Goal: Task Accomplishment & Management: Use online tool/utility

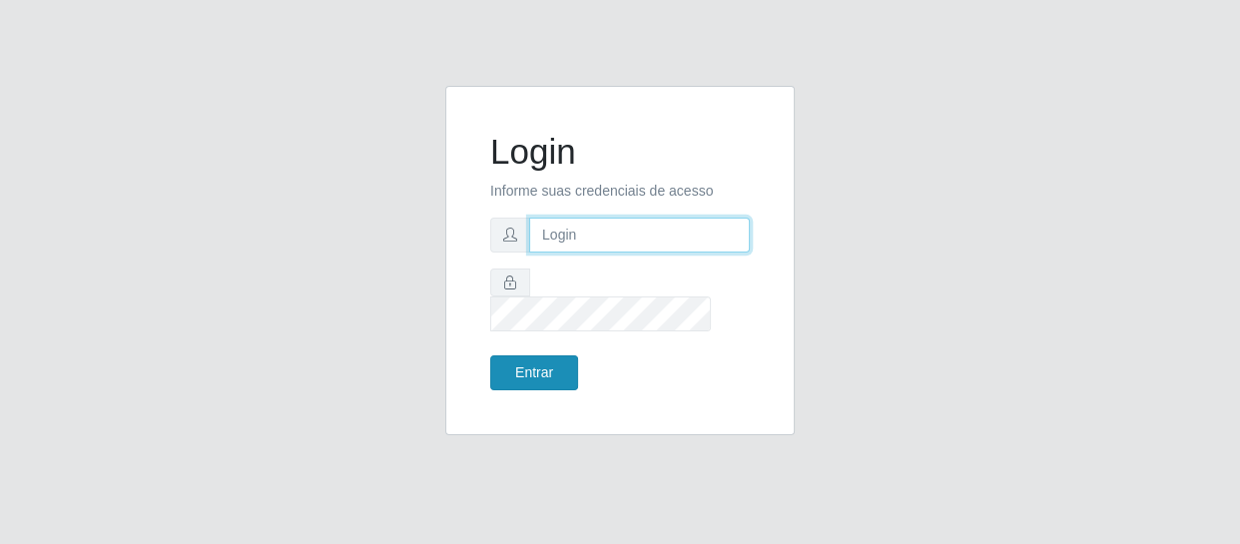
type input "[EMAIL_ADDRESS][DOMAIN_NAME]"
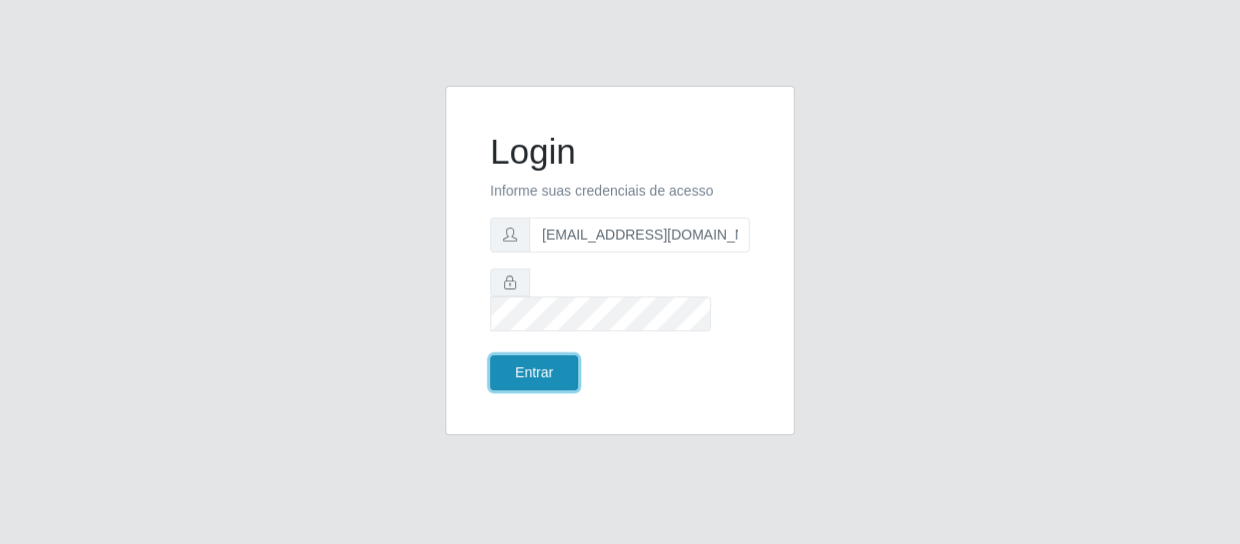
click at [529, 363] on button "Entrar" at bounding box center [534, 373] width 88 height 35
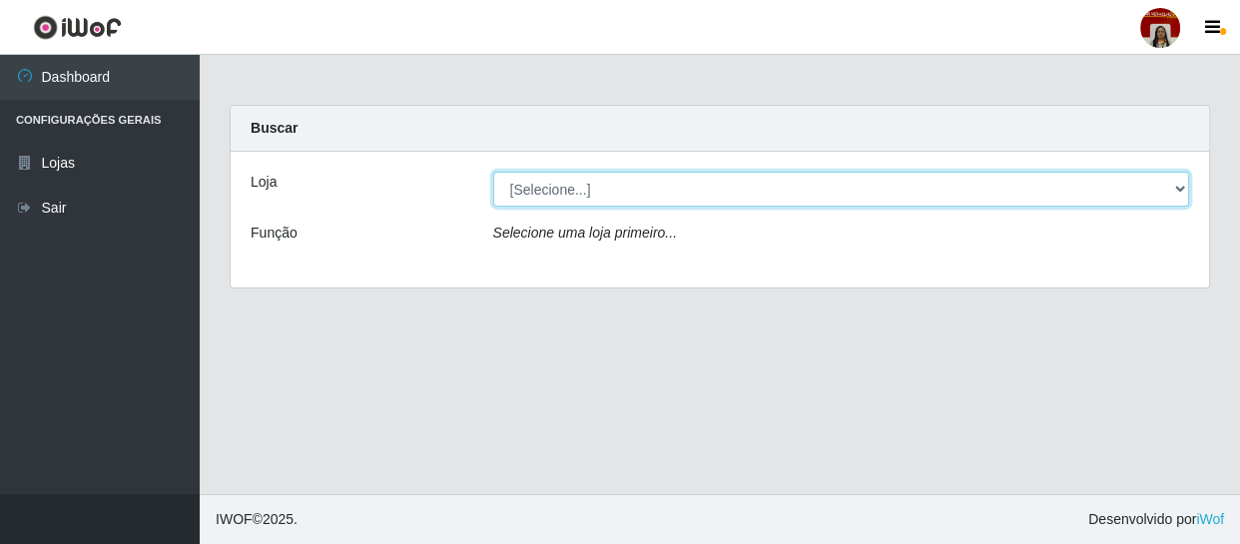
click at [1179, 186] on select "[Selecione...] Mar Vermelho - Loja 04" at bounding box center [841, 189] width 697 height 35
select select "251"
click at [493, 172] on select "[Selecione...] Mar Vermelho - Loja 04" at bounding box center [841, 189] width 697 height 35
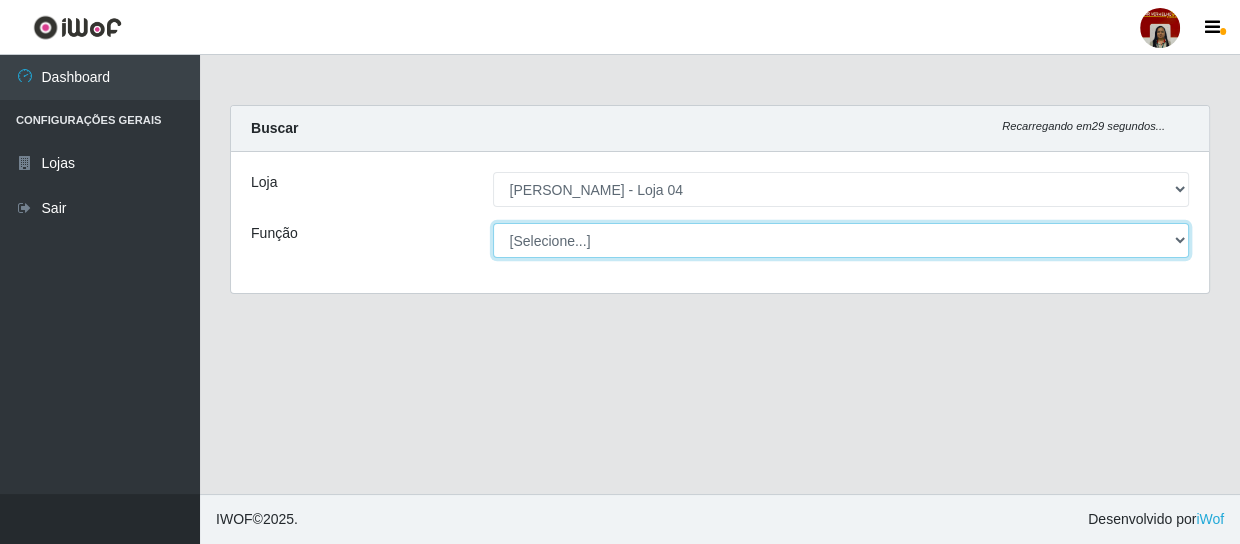
click at [1177, 239] on select "[Selecione...] ASG ASG + ASG ++ Auxiliar de Depósito Auxiliar de Depósito + Aux…" at bounding box center [841, 240] width 697 height 35
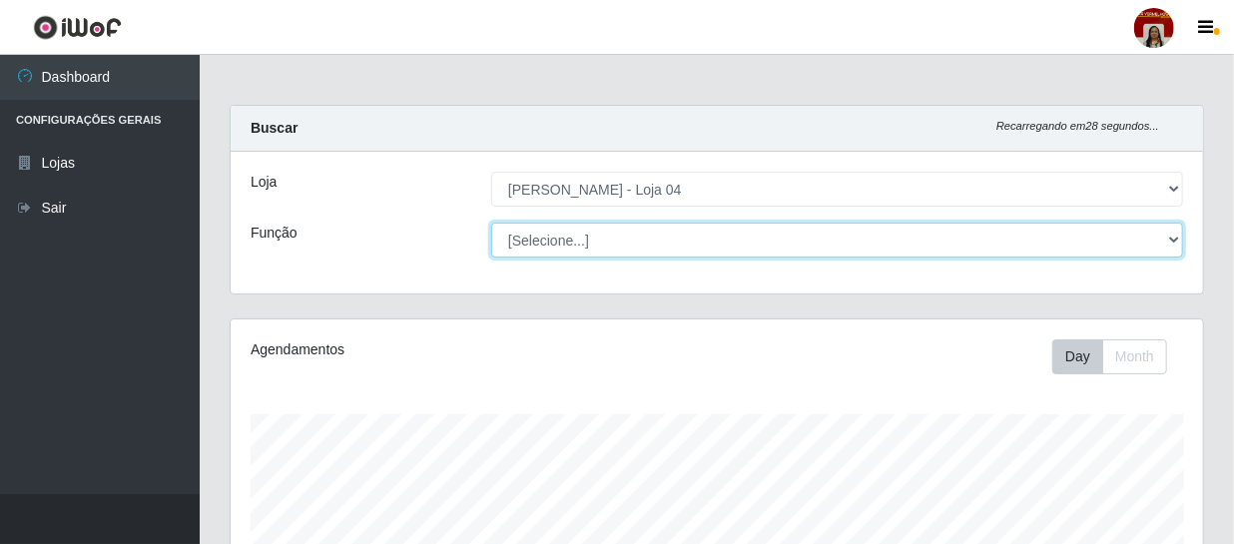
scroll to position [414, 973]
select select "22"
click at [491, 223] on select "[Selecione...] ASG ASG + ASG ++ Auxiliar de Depósito Auxiliar de Depósito + Aux…" at bounding box center [837, 240] width 692 height 35
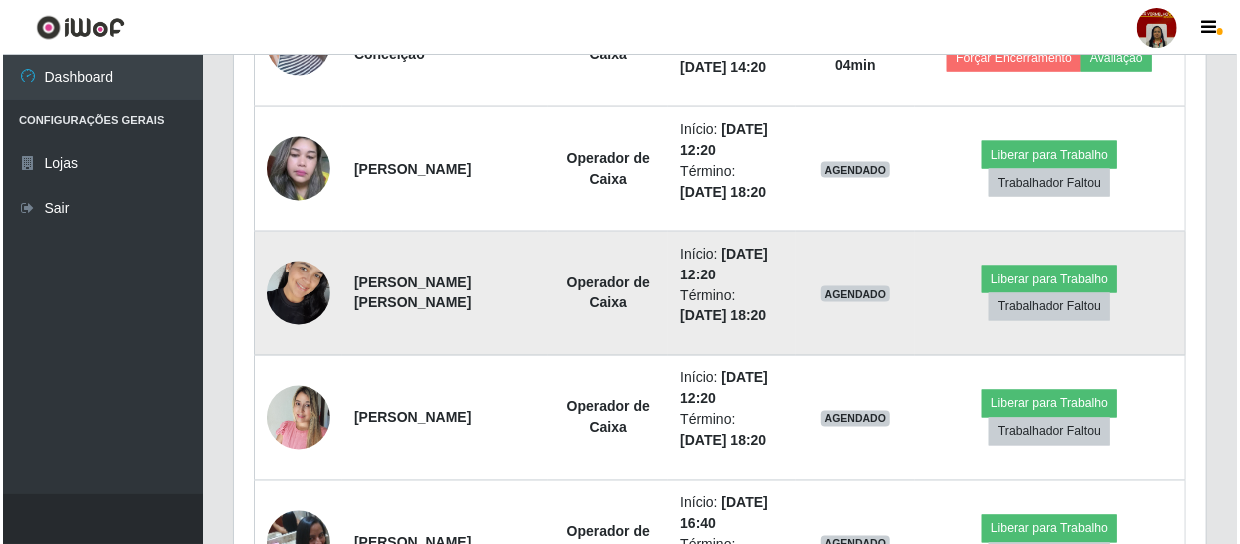
scroll to position [1424, 0]
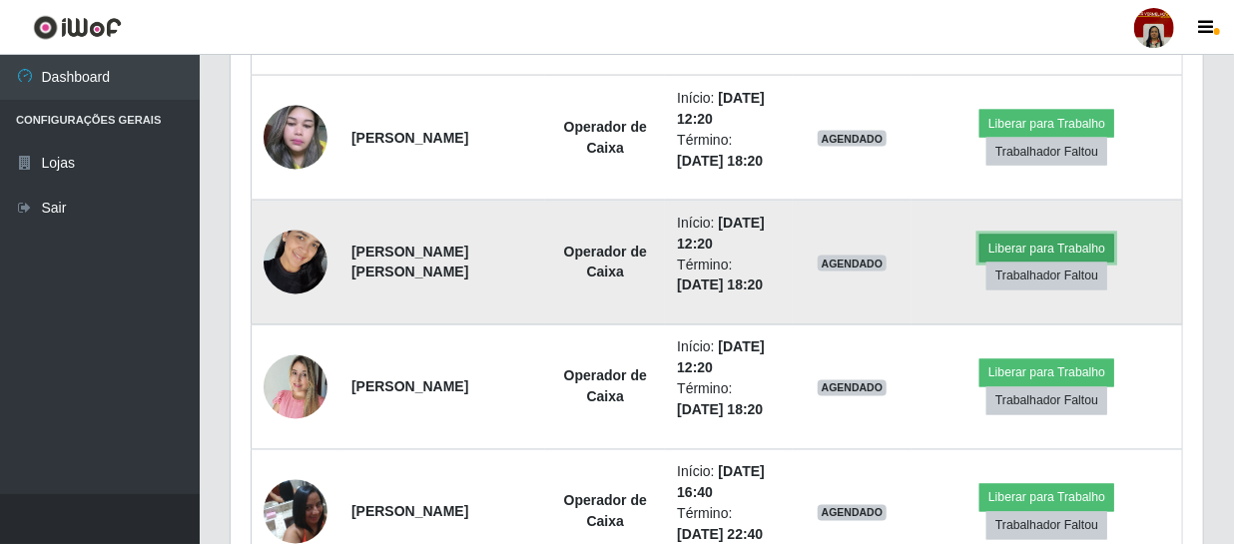
click at [1069, 239] on button "Liberar para Trabalho" at bounding box center [1047, 249] width 135 height 28
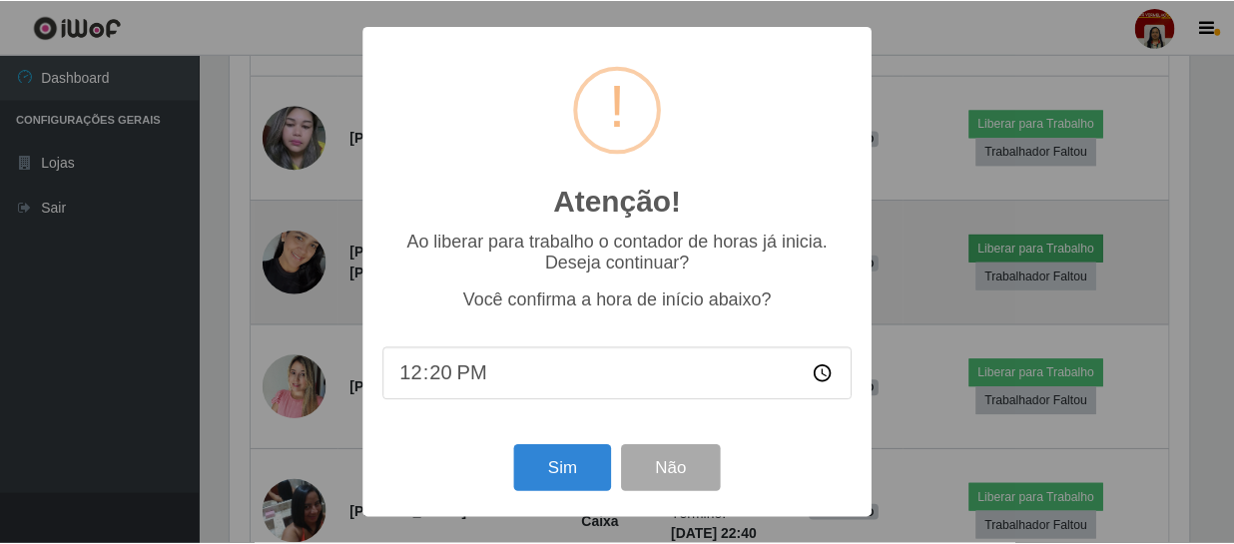
scroll to position [414, 964]
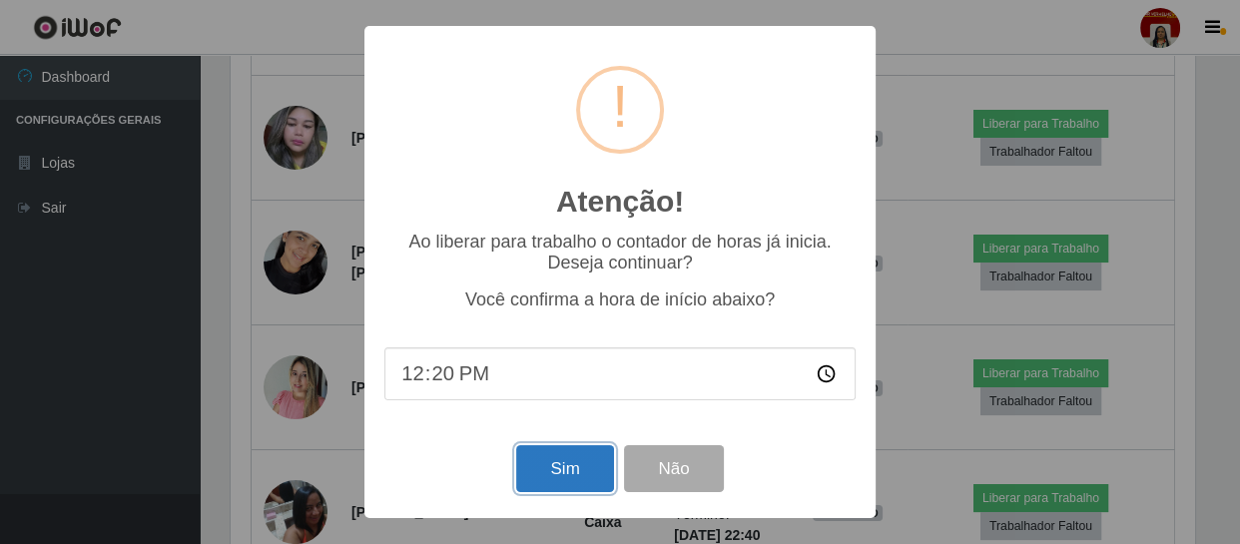
click at [533, 471] on button "Sim" at bounding box center [564, 468] width 97 height 47
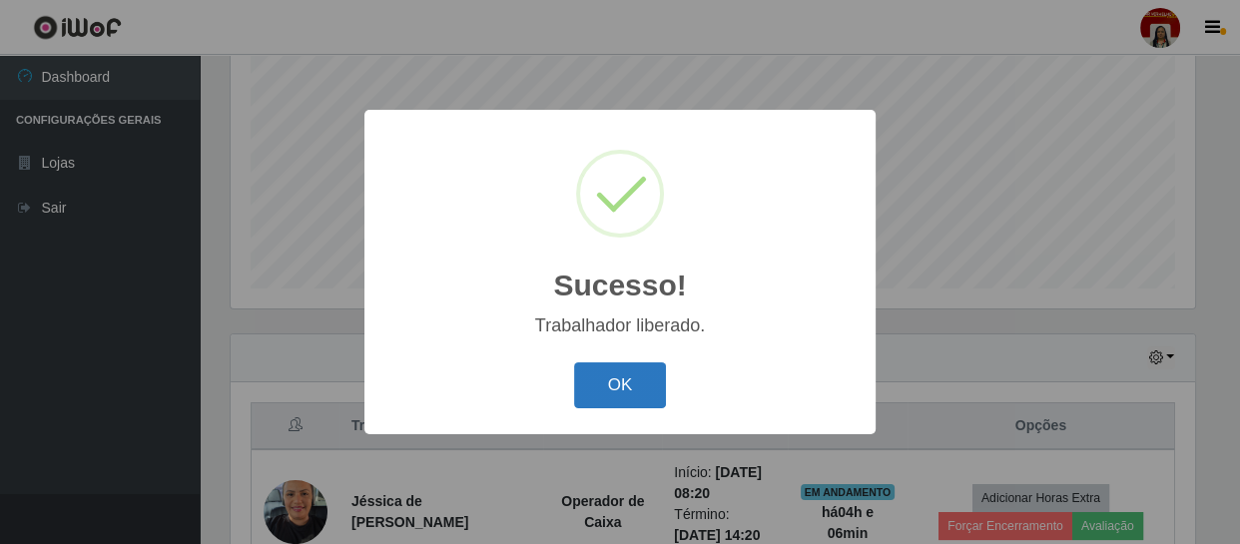
click at [629, 378] on button "OK" at bounding box center [620, 386] width 93 height 47
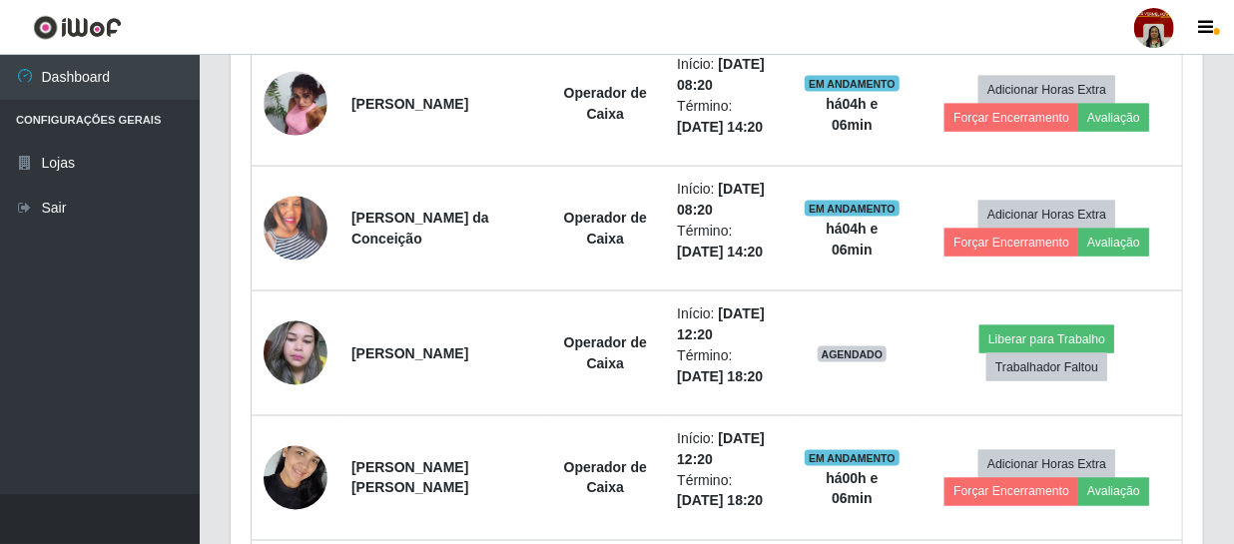
scroll to position [1152, 0]
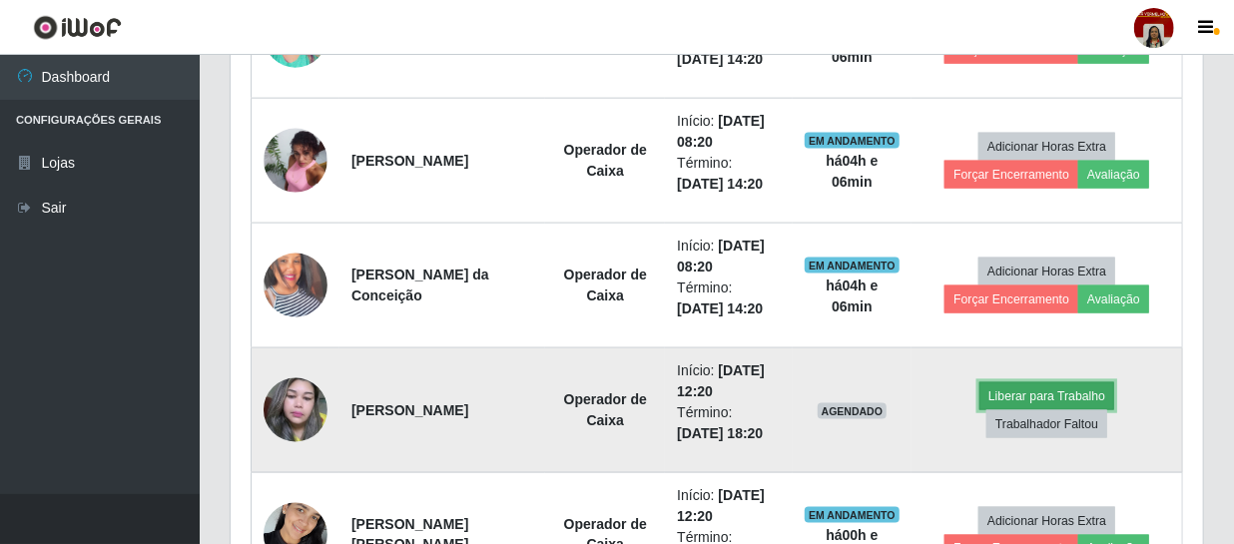
click at [1037, 395] on button "Liberar para Trabalho" at bounding box center [1047, 397] width 135 height 28
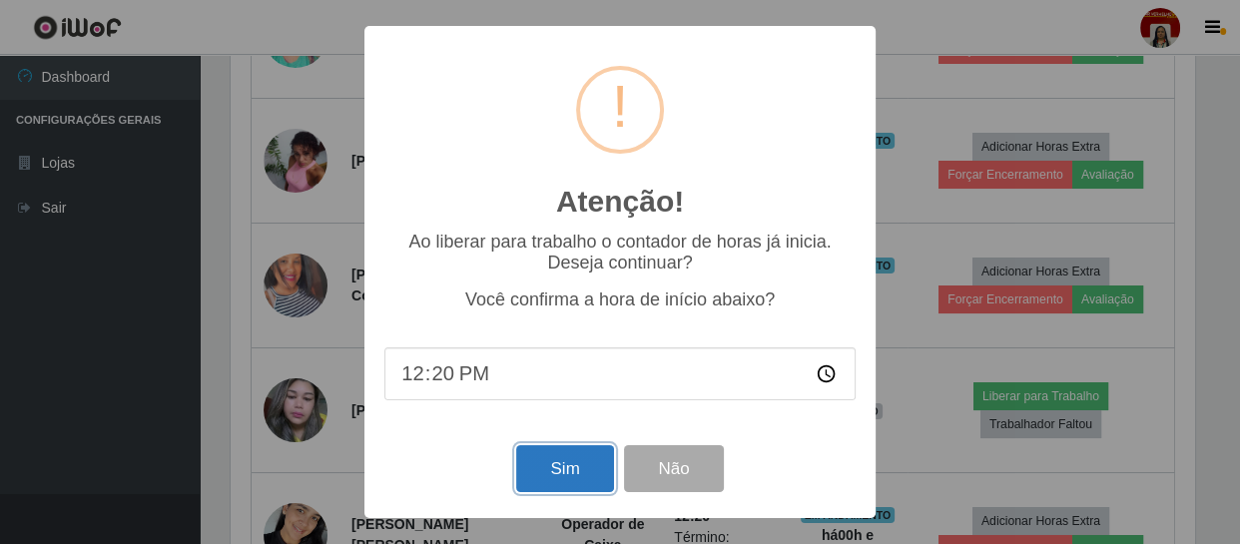
click at [543, 470] on button "Sim" at bounding box center [564, 468] width 97 height 47
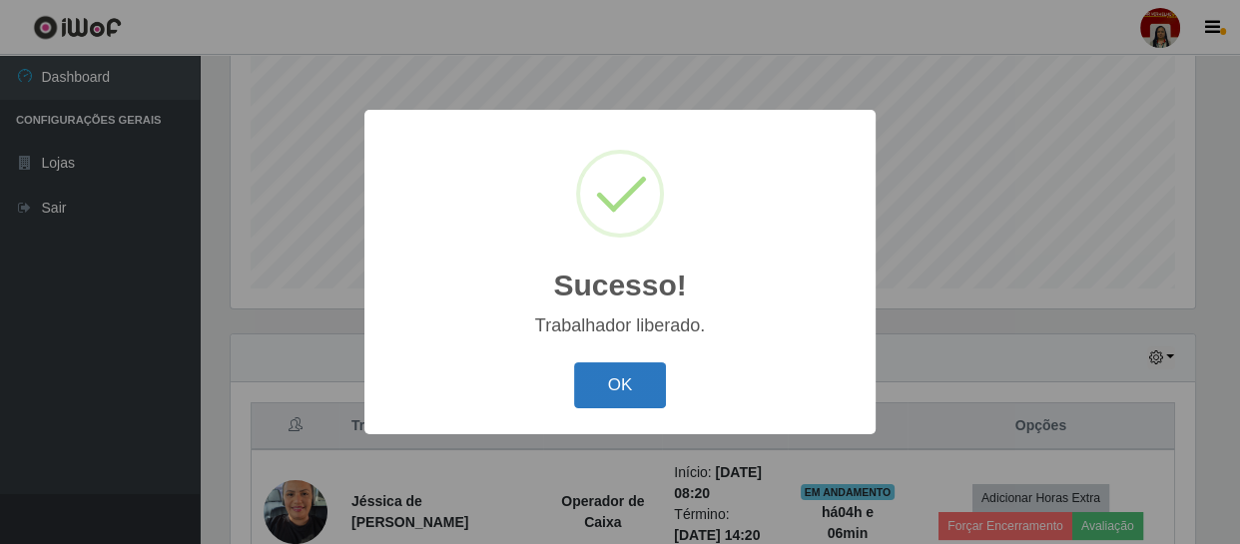
click at [635, 370] on button "OK" at bounding box center [620, 386] width 93 height 47
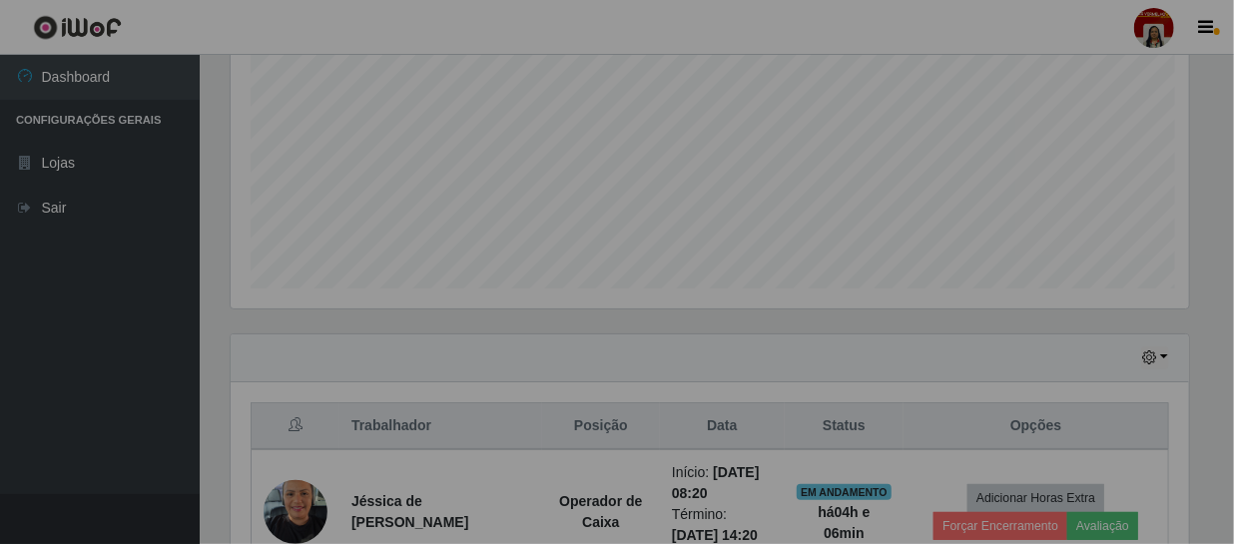
scroll to position [414, 973]
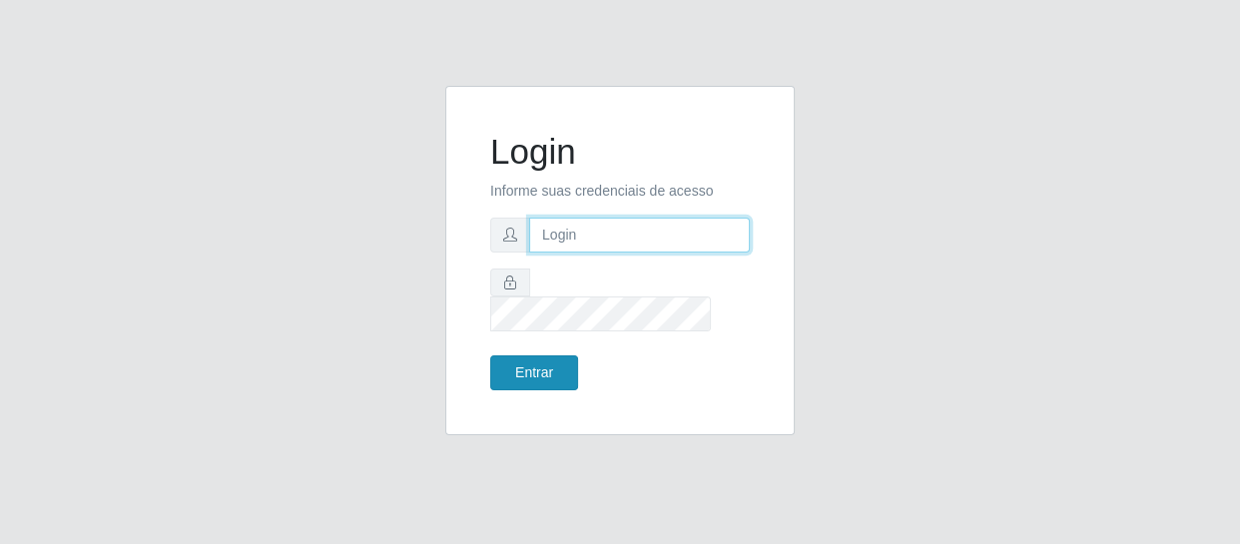
type input "[EMAIL_ADDRESS][DOMAIN_NAME]"
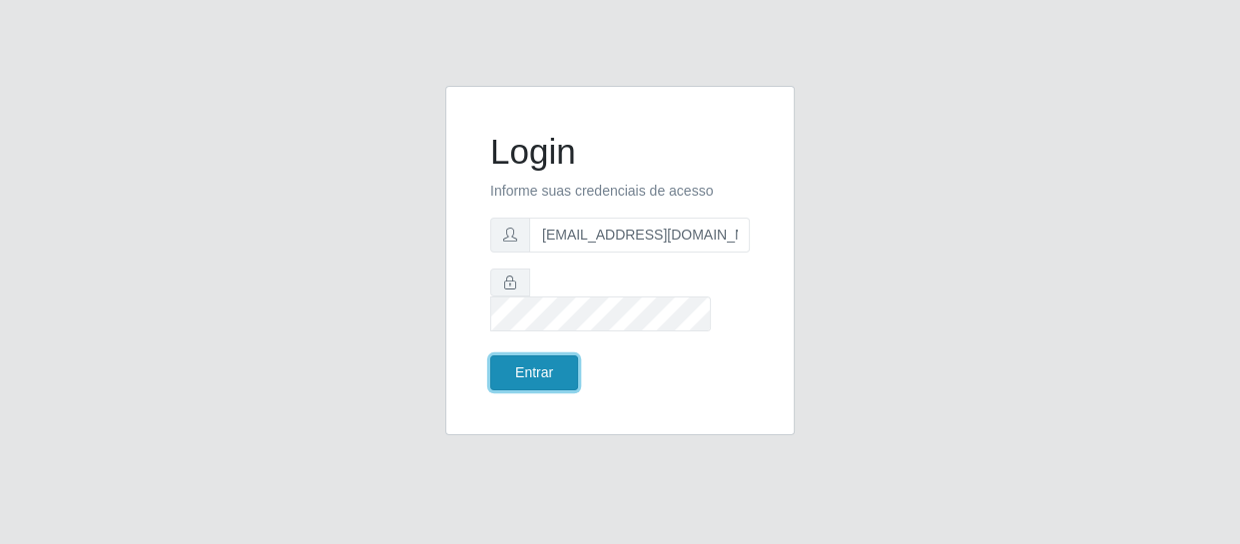
click at [521, 357] on button "Entrar" at bounding box center [534, 373] width 88 height 35
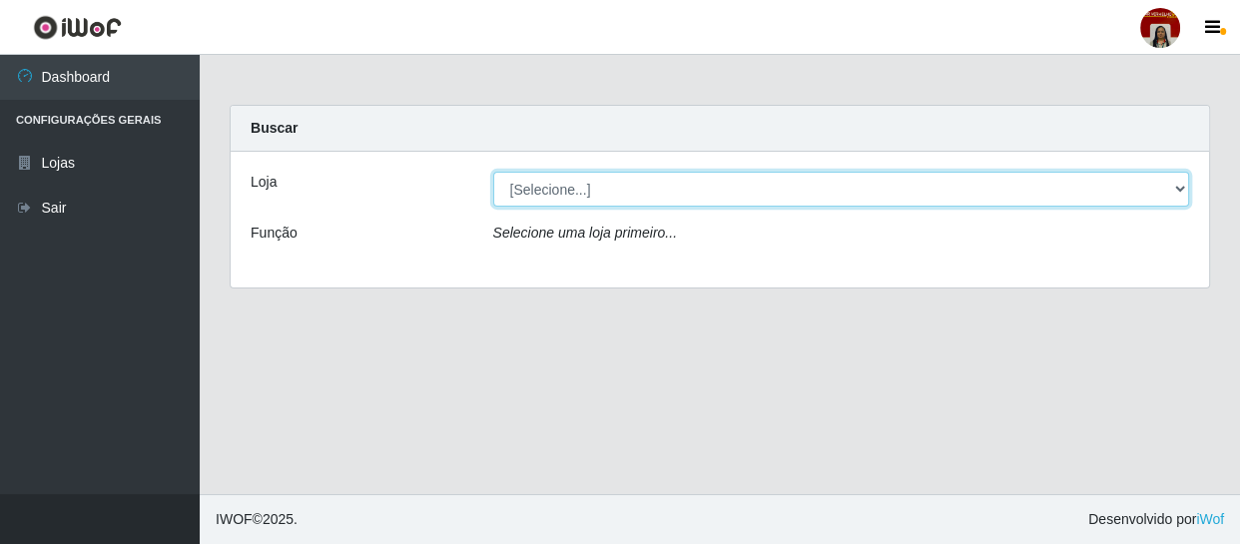
click at [1186, 189] on select "[Selecione...] Mar Vermelho - Loja 04" at bounding box center [841, 189] width 697 height 35
select select "251"
click at [493, 172] on select "[Selecione...] Mar Vermelho - Loja 04" at bounding box center [841, 189] width 697 height 35
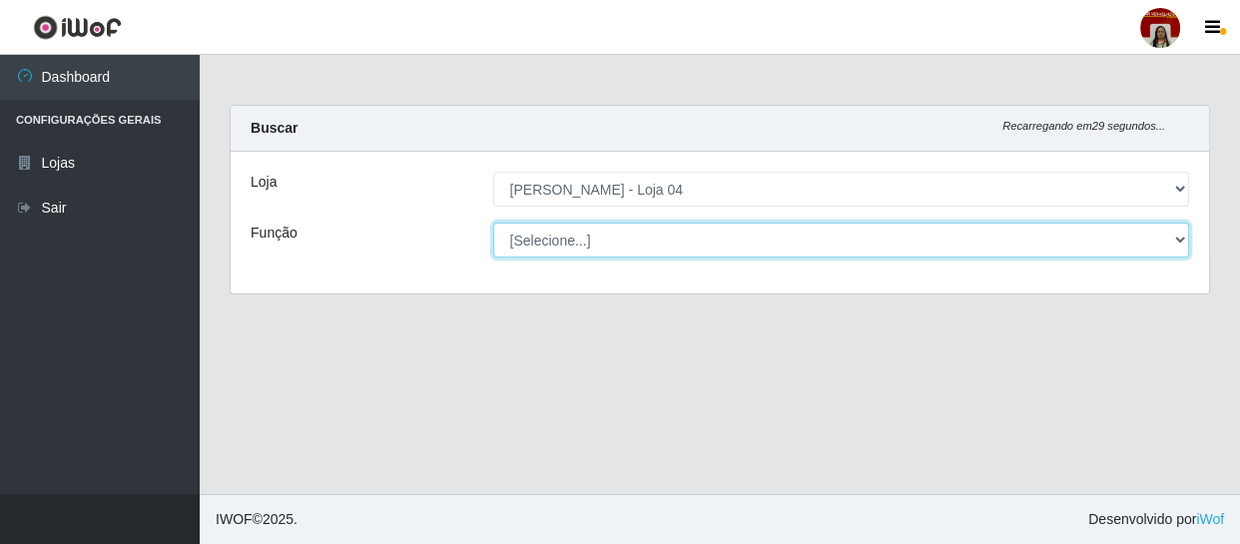
click at [1176, 238] on select "[Selecione...] ASG ASG + ASG ++ Auxiliar de Depósito Auxiliar de Depósito + Aux…" at bounding box center [841, 240] width 697 height 35
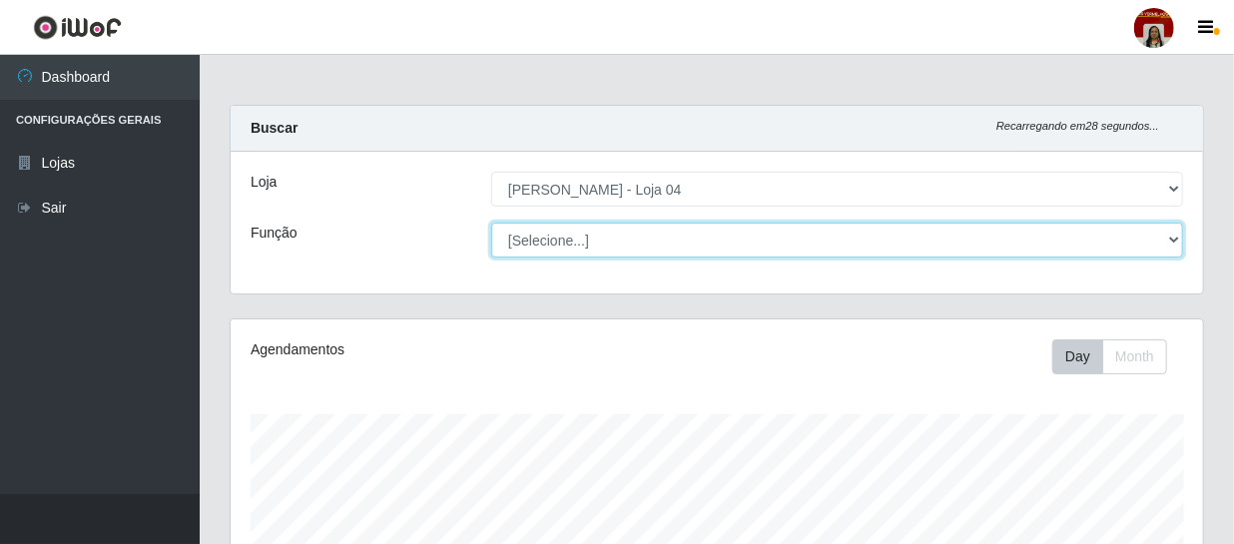
scroll to position [414, 973]
select select "22"
click at [491, 223] on select "[Selecione...] ASG ASG + ASG ++ Auxiliar de Depósito Auxiliar de Depósito + Aux…" at bounding box center [837, 240] width 692 height 35
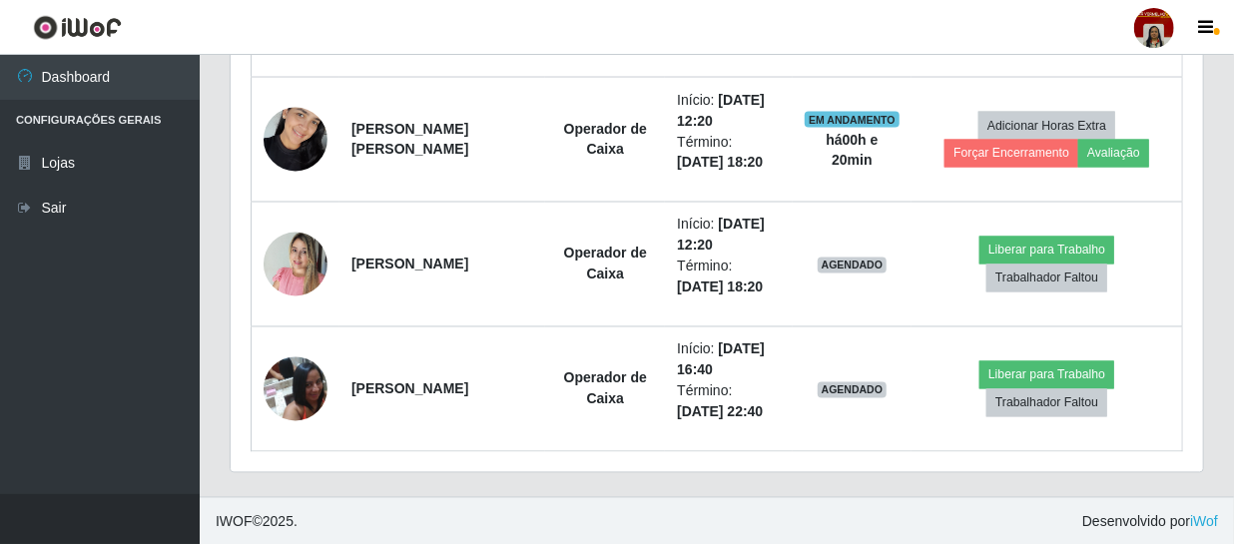
scroll to position [1548, 0]
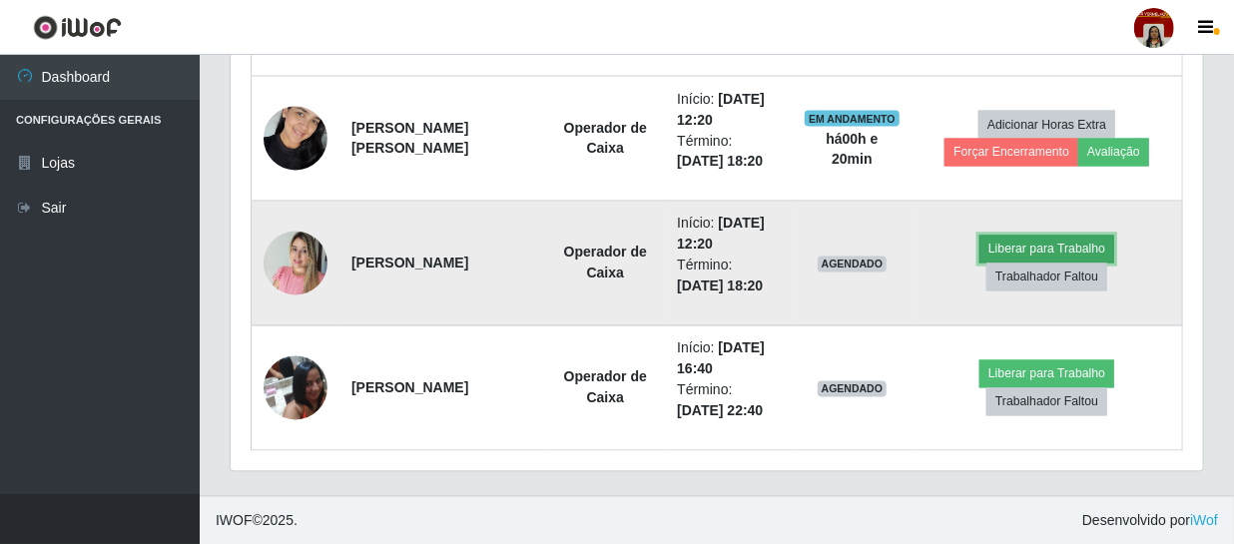
click at [1047, 249] on button "Liberar para Trabalho" at bounding box center [1047, 250] width 135 height 28
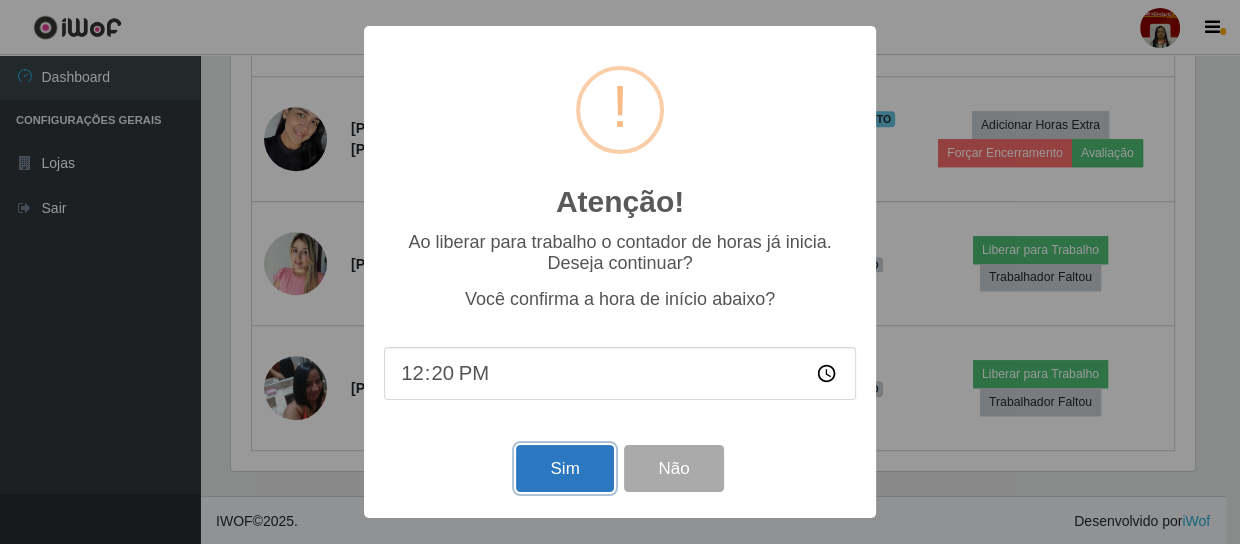
click at [567, 462] on button "Sim" at bounding box center [564, 468] width 97 height 47
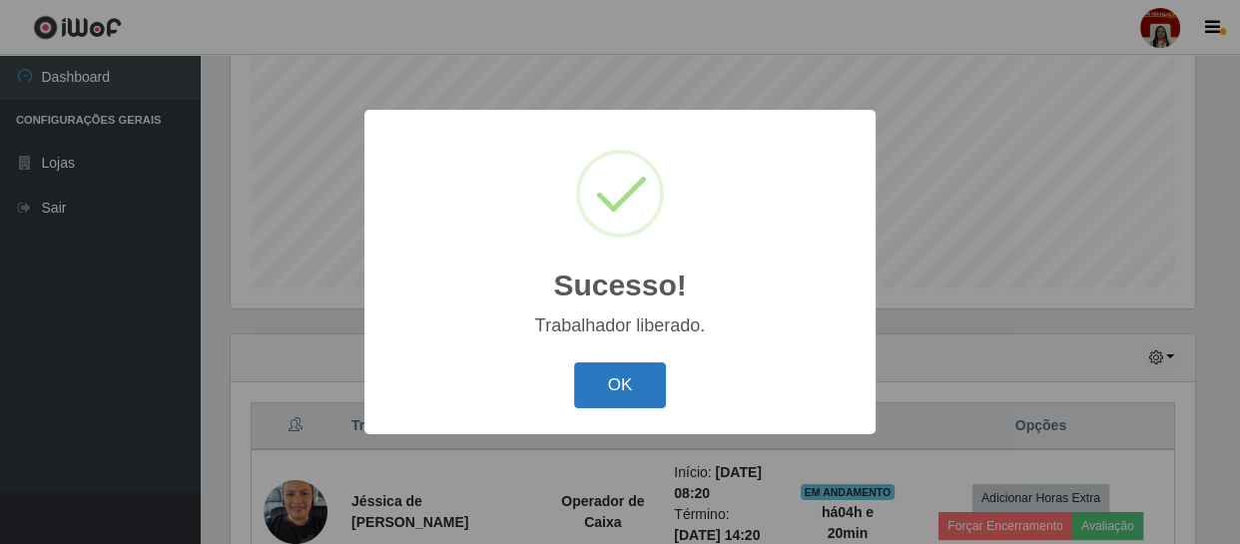
click at [605, 381] on button "OK" at bounding box center [620, 386] width 93 height 47
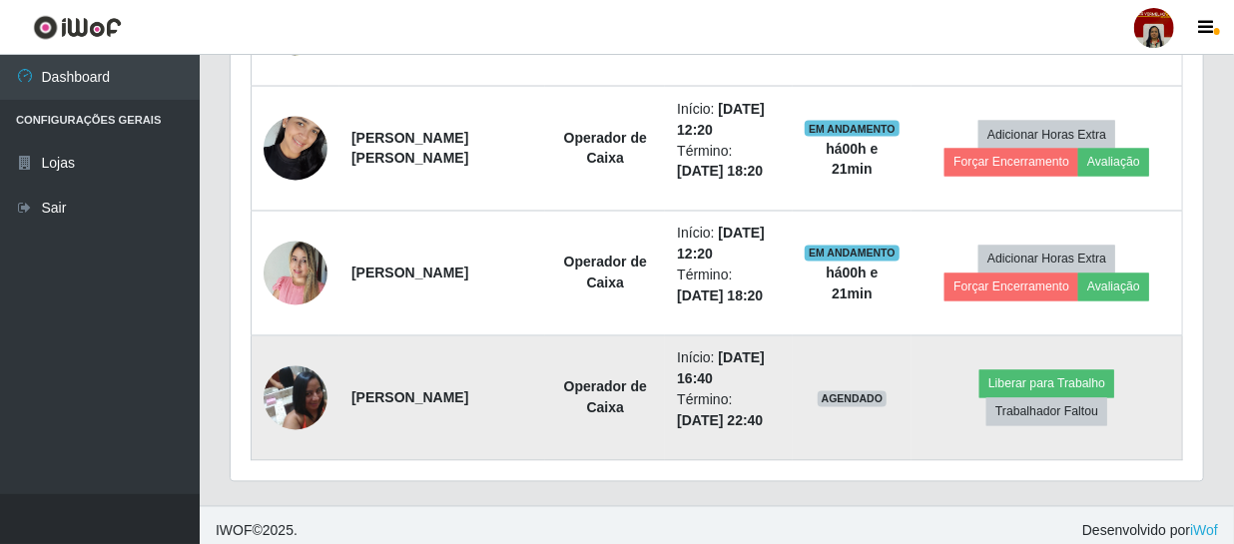
scroll to position [1548, 0]
